Goal: Task Accomplishment & Management: Manage account settings

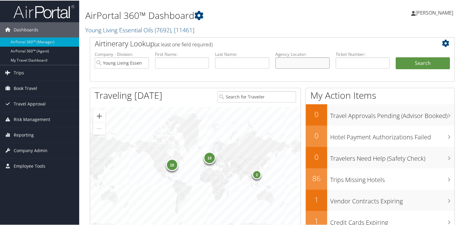
click at [302, 57] on input "text" at bounding box center [302, 62] width 54 height 11
paste input "HMEIZ7"
type input "HMEIZ7"
click at [409, 61] on button "Search" at bounding box center [422, 63] width 54 height 12
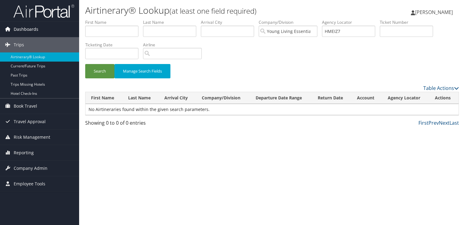
click at [35, 27] on span "Dashboards" at bounding box center [26, 29] width 25 height 15
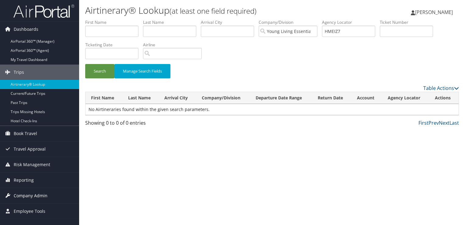
click at [28, 195] on span "Company Admin" at bounding box center [31, 195] width 34 height 15
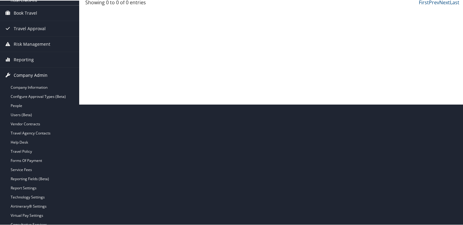
scroll to position [122, 0]
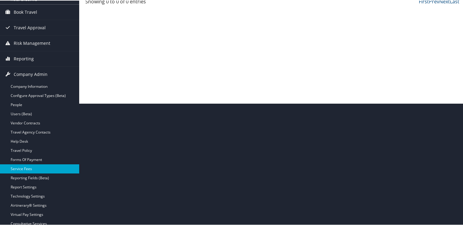
click at [33, 170] on link "Service Fees" at bounding box center [39, 167] width 79 height 9
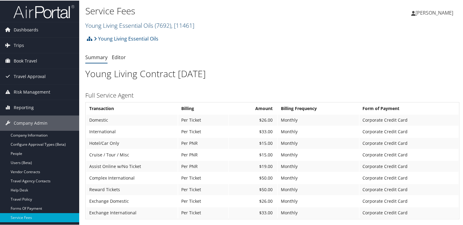
click at [169, 26] on span "( 7692 )" at bounding box center [163, 25] width 16 height 8
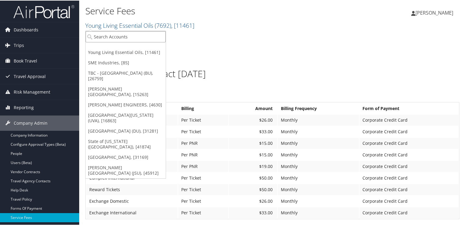
type input "a"
click at [139, 35] on input "a" at bounding box center [126, 35] width 80 height 11
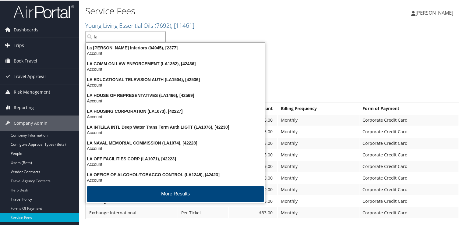
type input "l"
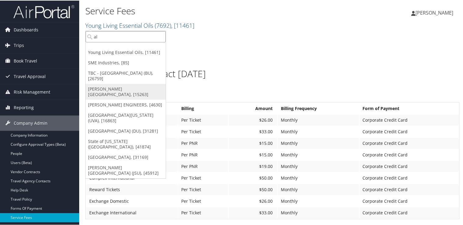
type input "a"
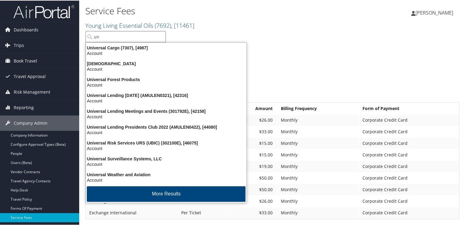
type input "u"
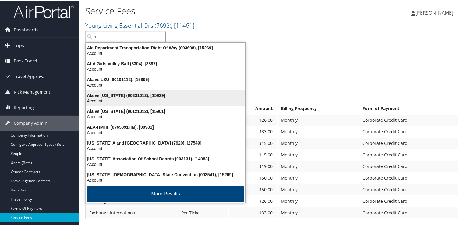
type input "a"
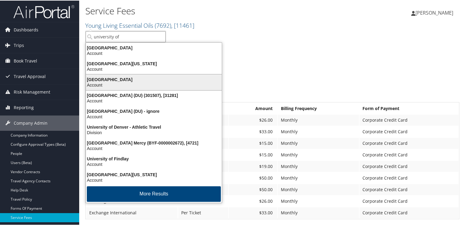
type input "university of a"
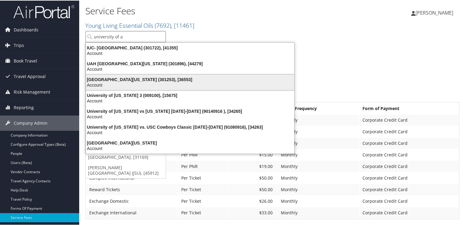
click at [154, 86] on div "Account" at bounding box center [190, 84] width 216 height 5
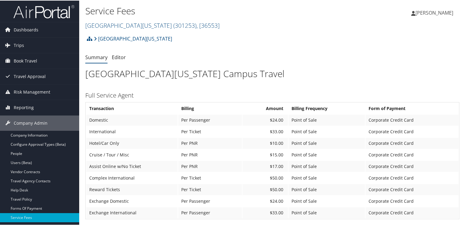
click at [57, 12] on img at bounding box center [43, 11] width 61 height 14
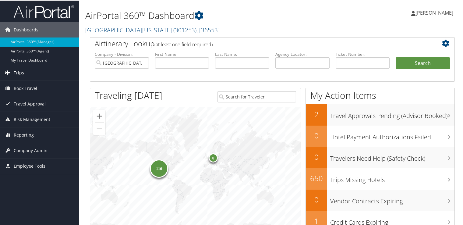
click at [32, 76] on link "Trips" at bounding box center [39, 72] width 79 height 15
